Goal: Information Seeking & Learning: Learn about a topic

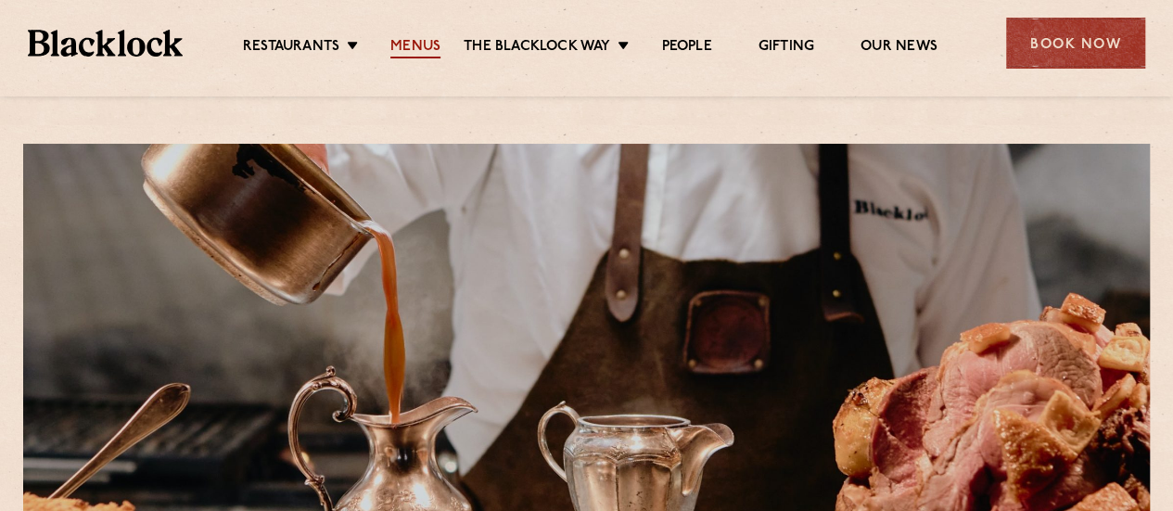
click at [417, 45] on link "Menus" at bounding box center [415, 48] width 50 height 20
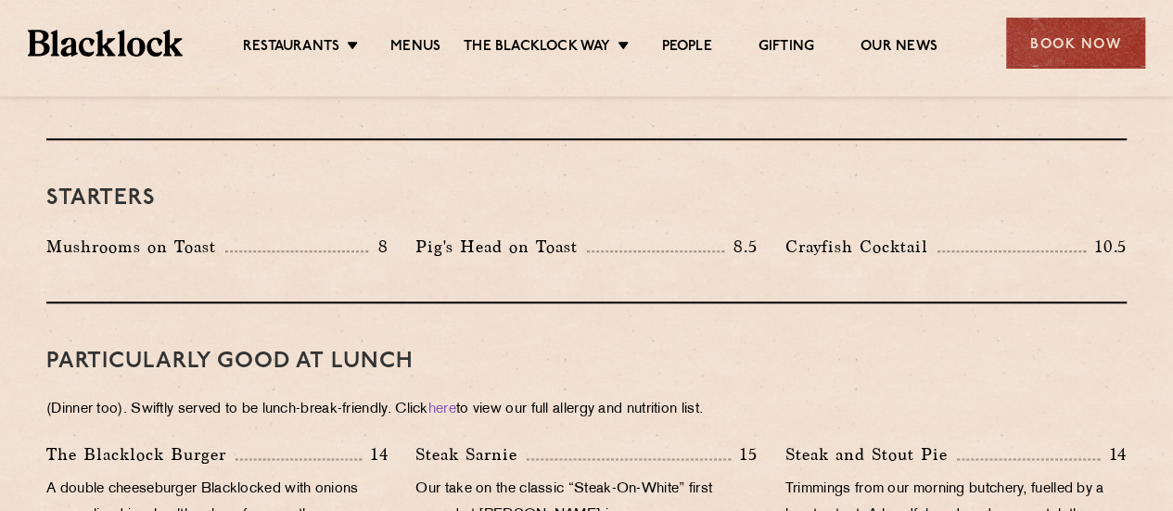
scroll to position [963, 0]
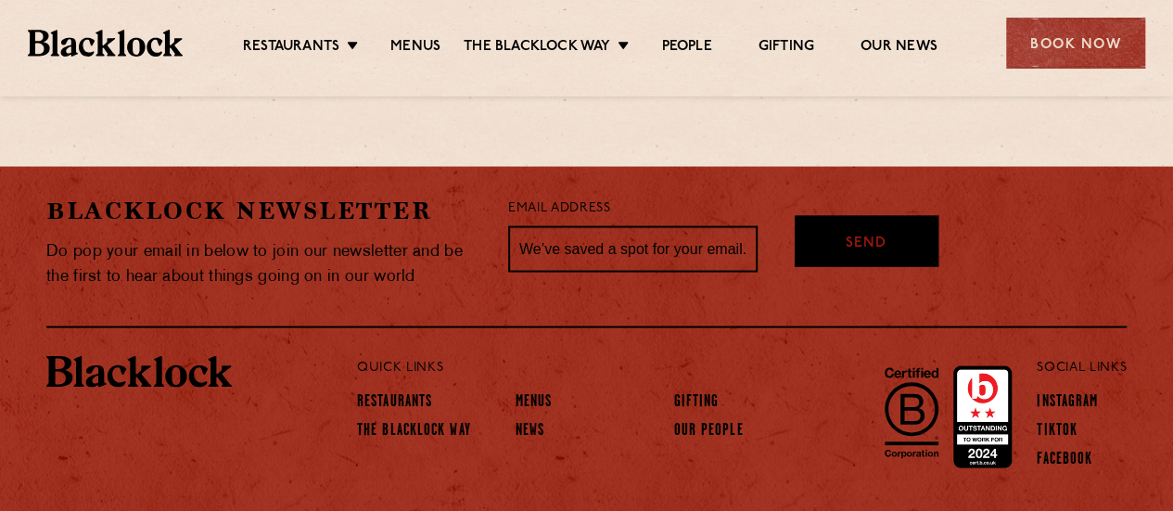
scroll to position [1815, 0]
